Goal: Information Seeking & Learning: Learn about a topic

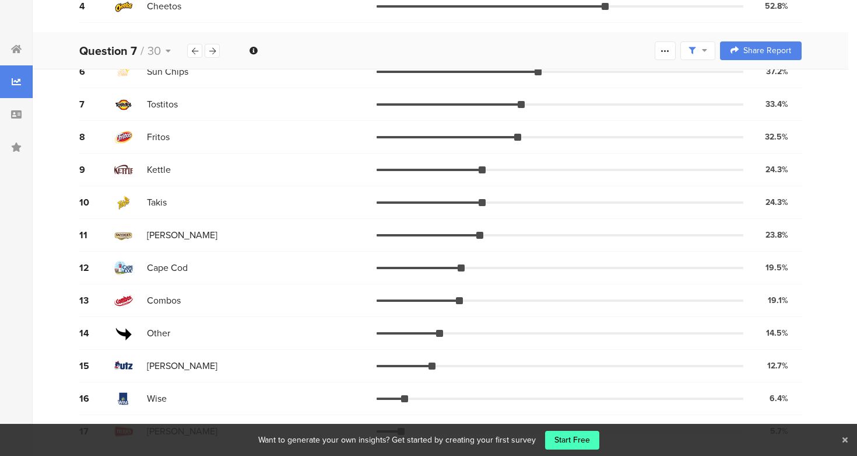
scroll to position [287, 0]
click at [847, 440] on icon at bounding box center [845, 440] width 5 height 8
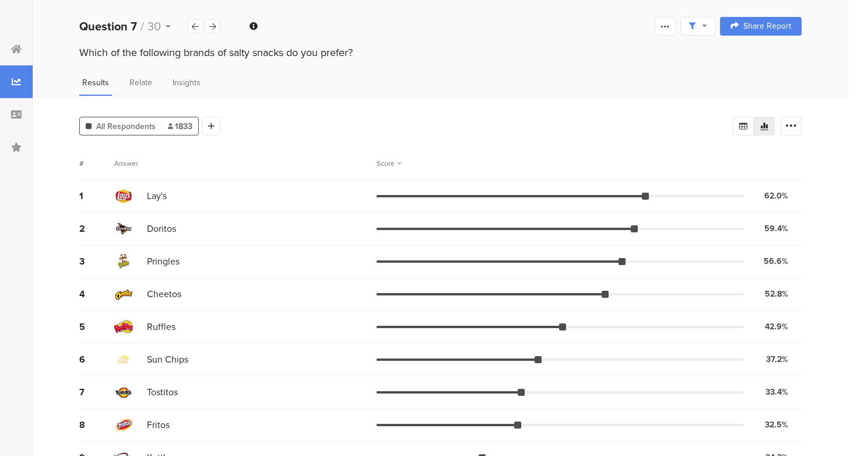
scroll to position [0, 0]
click at [185, 83] on span "Insights" at bounding box center [187, 82] width 28 height 12
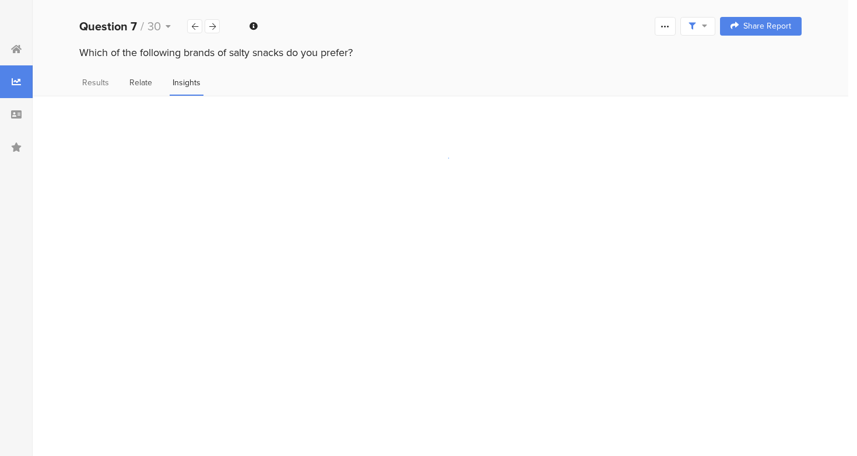
click at [136, 81] on span "Relate" at bounding box center [140, 82] width 23 height 12
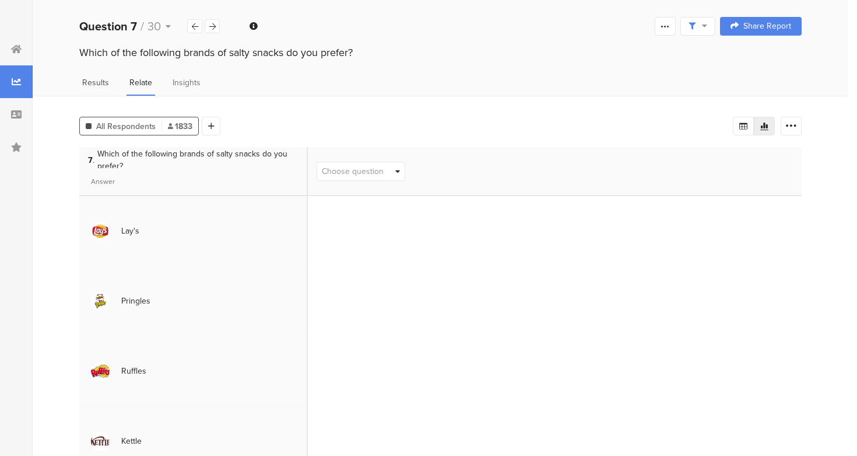
click at [90, 83] on span "Results" at bounding box center [95, 82] width 27 height 12
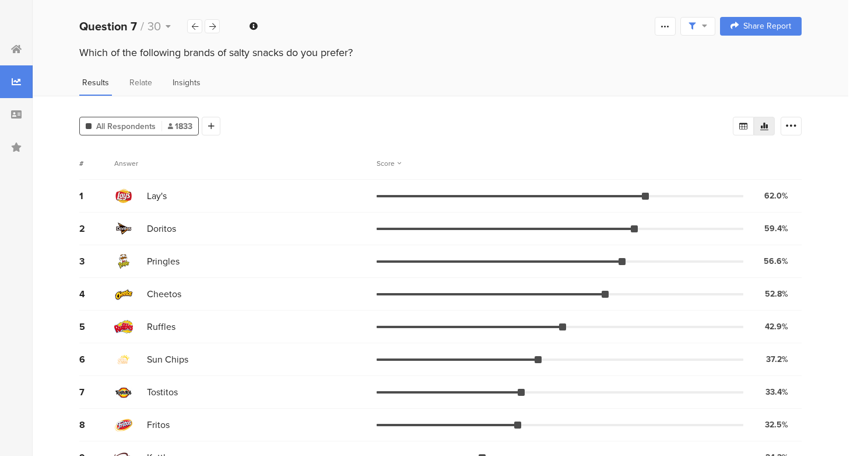
click at [187, 85] on span "Insights" at bounding box center [187, 82] width 28 height 12
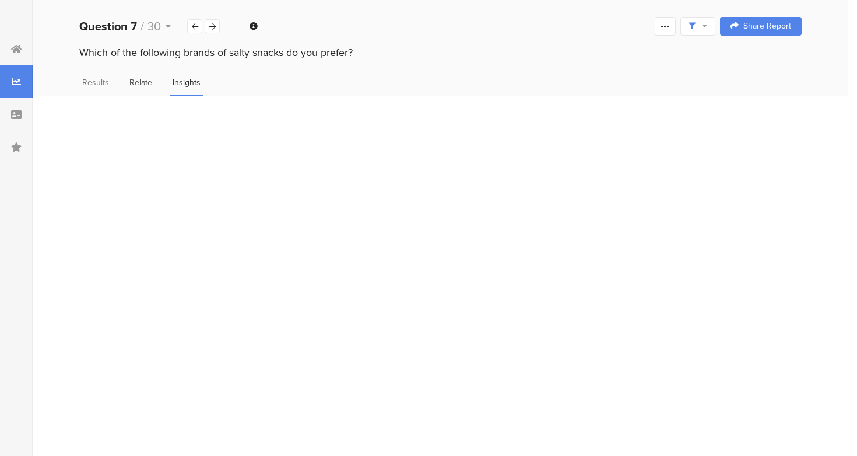
click at [139, 87] on span "Relate" at bounding box center [140, 82] width 23 height 12
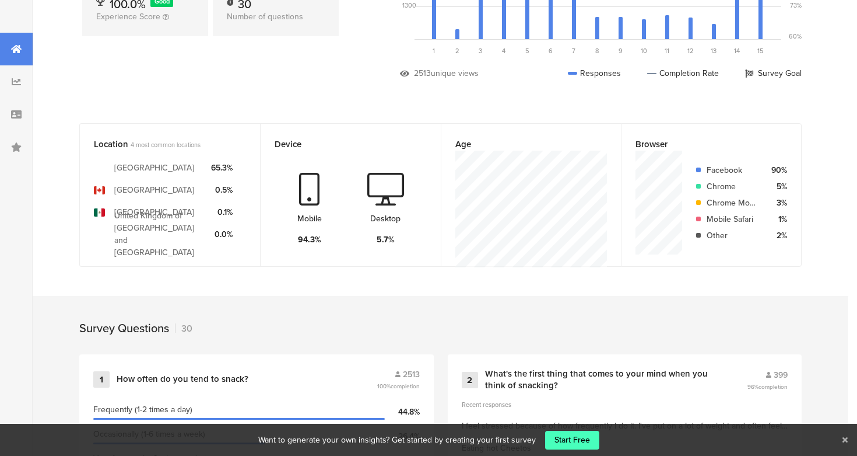
scroll to position [178, 0]
